Goal: Transaction & Acquisition: Purchase product/service

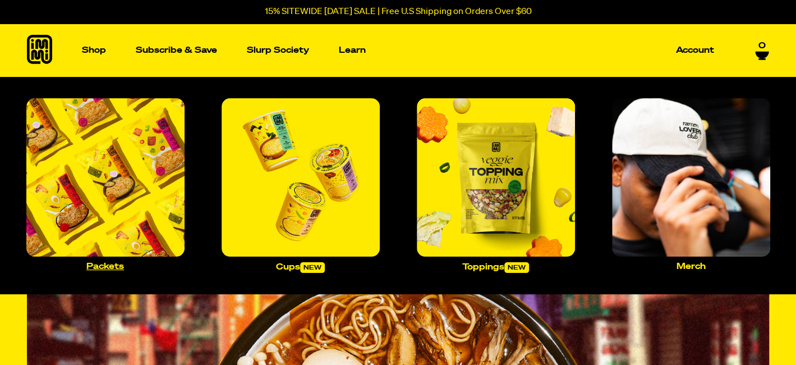
click at [126, 173] on img "Main navigation" at bounding box center [105, 177] width 158 height 158
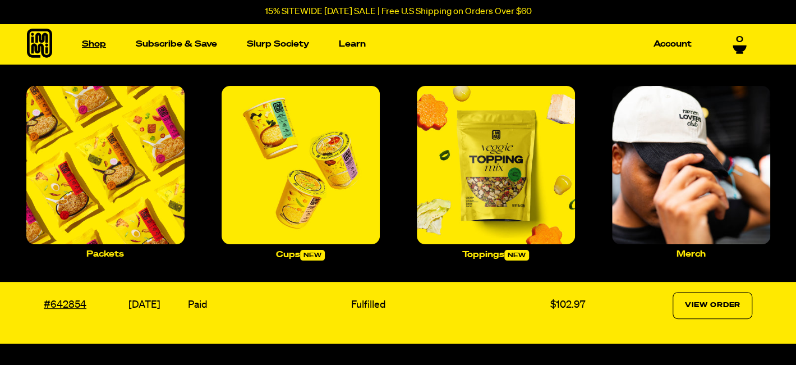
click at [84, 41] on link "Shop" at bounding box center [93, 43] width 33 height 17
click at [96, 144] on img "Main navigation" at bounding box center [105, 165] width 158 height 158
